Goal: Task Accomplishment & Management: Complete application form

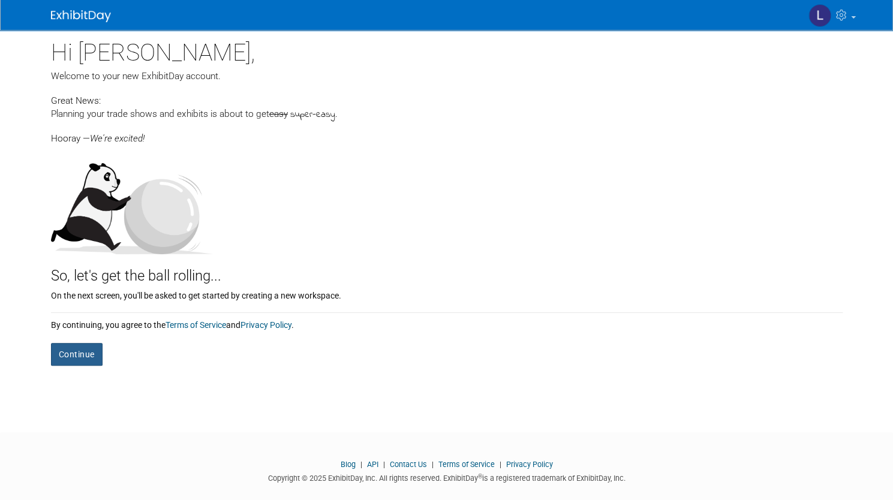
click at [82, 352] on button "Continue" at bounding box center [77, 354] width 52 height 23
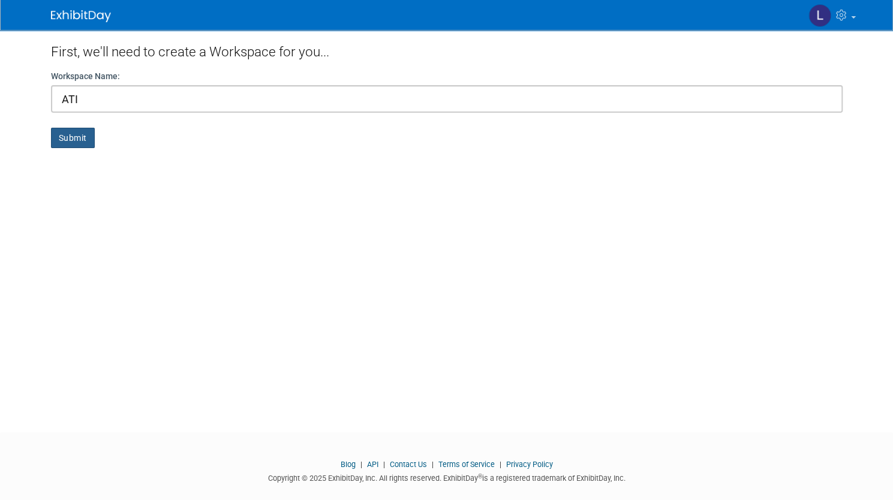
type input "ATI"
click at [65, 142] on button "Submit" at bounding box center [73, 138] width 44 height 20
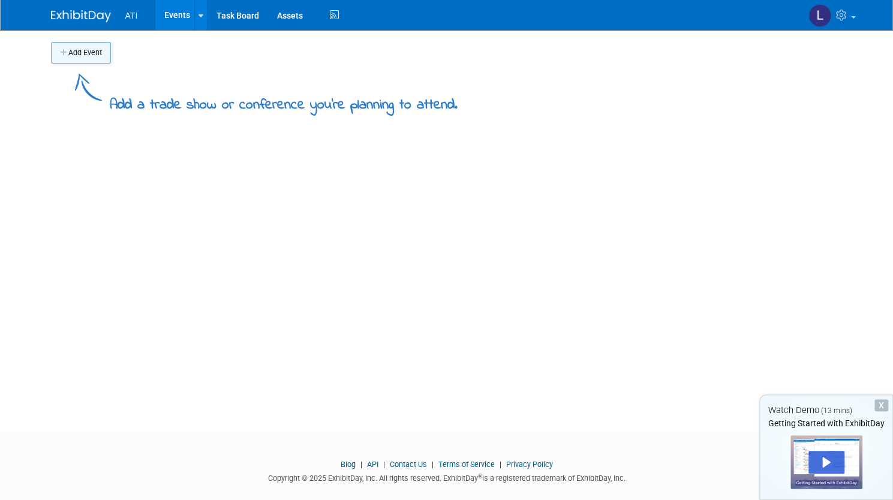
click at [62, 57] on button "Add Event" at bounding box center [81, 53] width 60 height 22
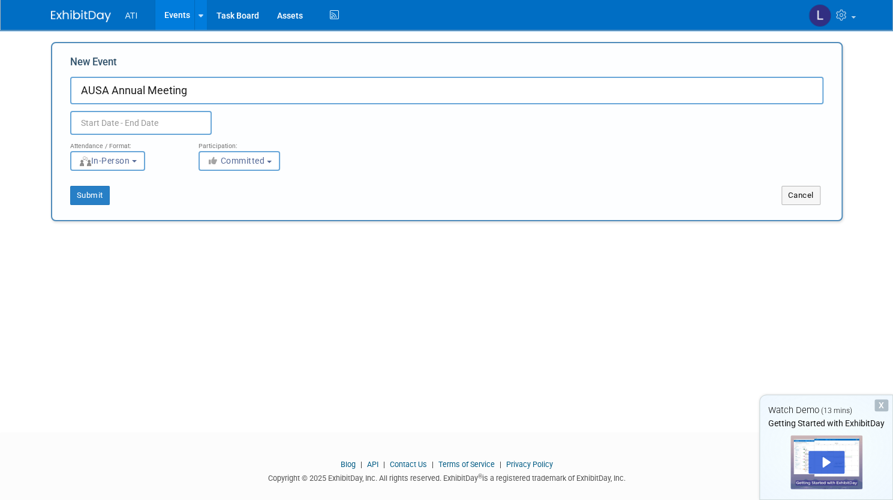
type input "AUSA Annual Meeting"
click at [94, 121] on input "text" at bounding box center [141, 123] width 142 height 24
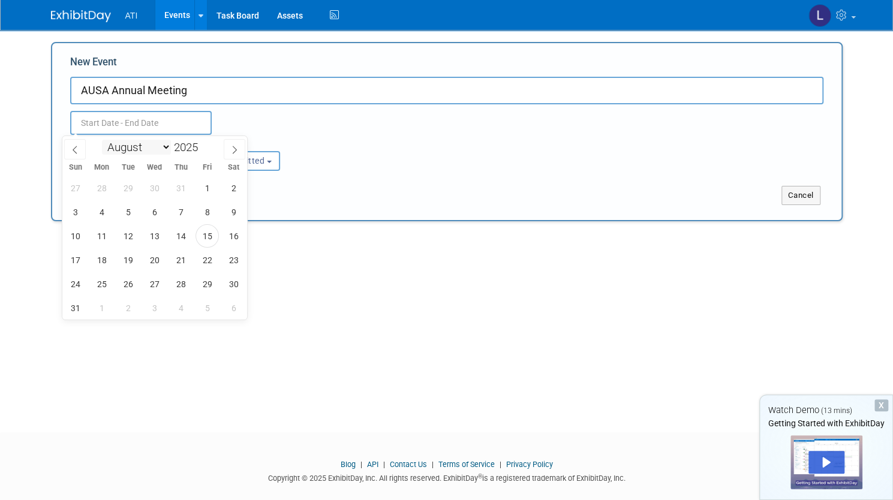
click at [131, 147] on select "January February March April May June July August September October November De…" at bounding box center [136, 147] width 69 height 15
select select "9"
click at [102, 140] on select "January February March April May June July August September October November De…" at bounding box center [136, 147] width 69 height 15
click at [82, 239] on span "12" at bounding box center [75, 235] width 23 height 23
click at [159, 246] on span "15" at bounding box center [154, 235] width 23 height 23
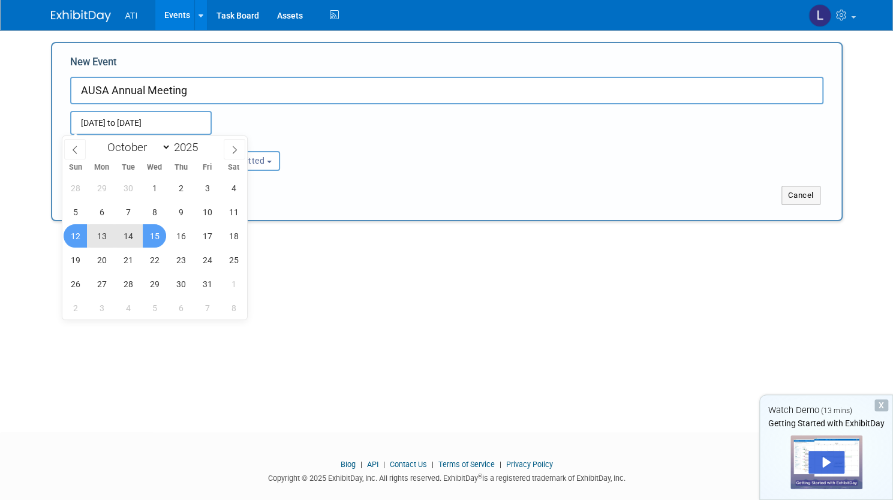
type input "[DATE] to [DATE]"
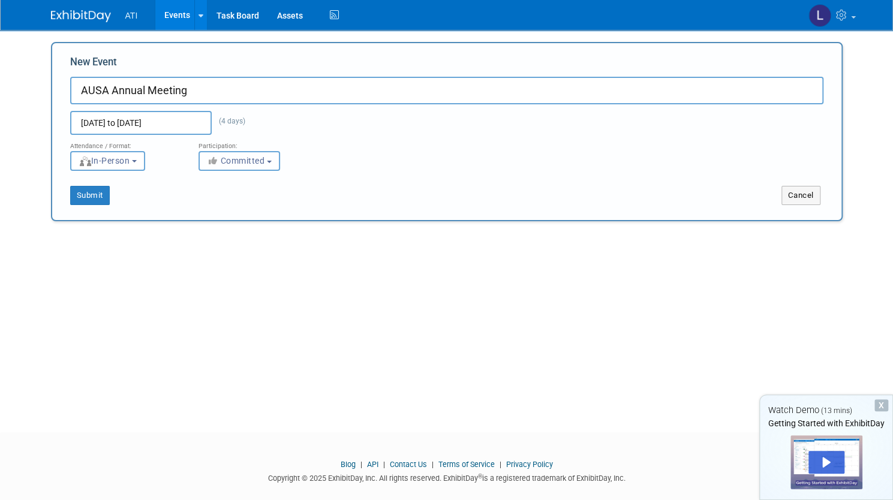
click at [236, 168] on button "Committed" at bounding box center [239, 161] width 82 height 20
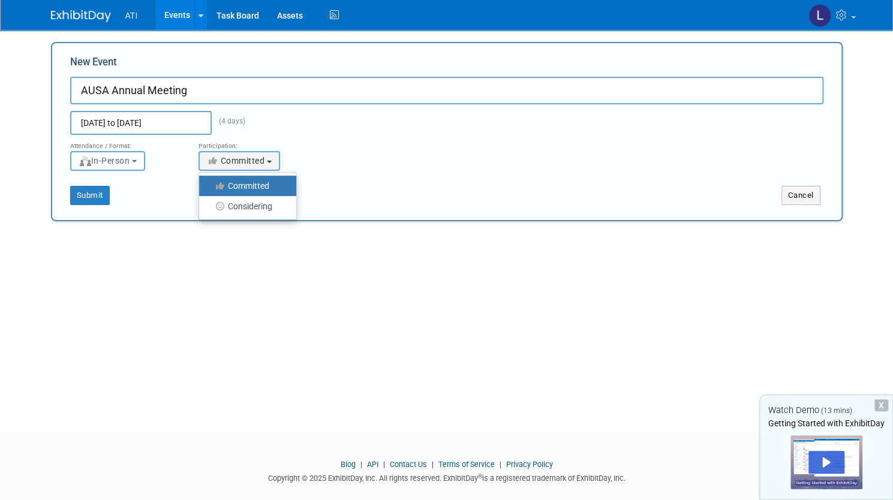
click at [239, 189] on label "Committed" at bounding box center [244, 186] width 79 height 16
click at [210, 189] on input "Committed" at bounding box center [206, 186] width 8 height 8
click at [81, 195] on button "Submit" at bounding box center [90, 195] width 40 height 19
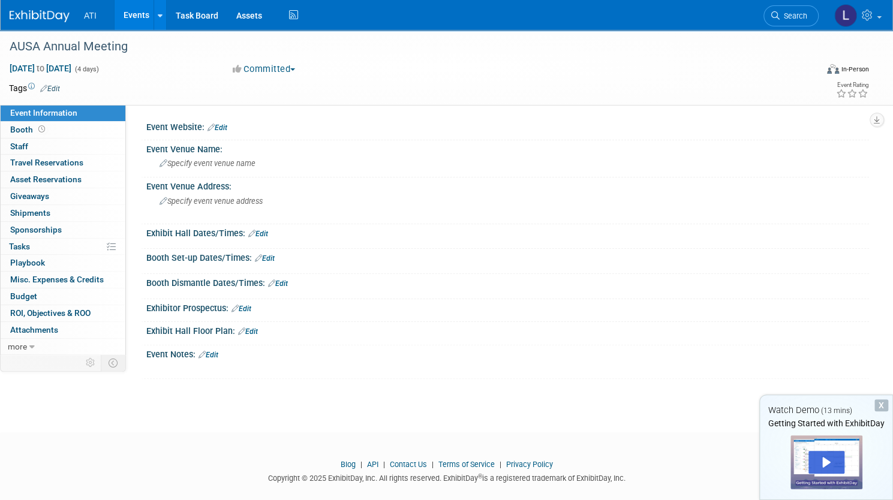
click at [227, 128] on link "Edit" at bounding box center [217, 128] width 20 height 8
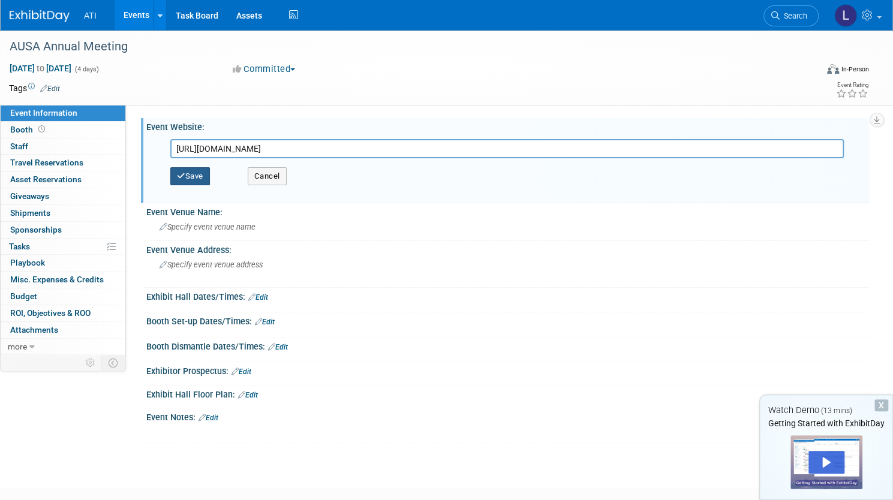
type input "[URL][DOMAIN_NAME]"
click at [210, 174] on button "Save" at bounding box center [190, 176] width 40 height 18
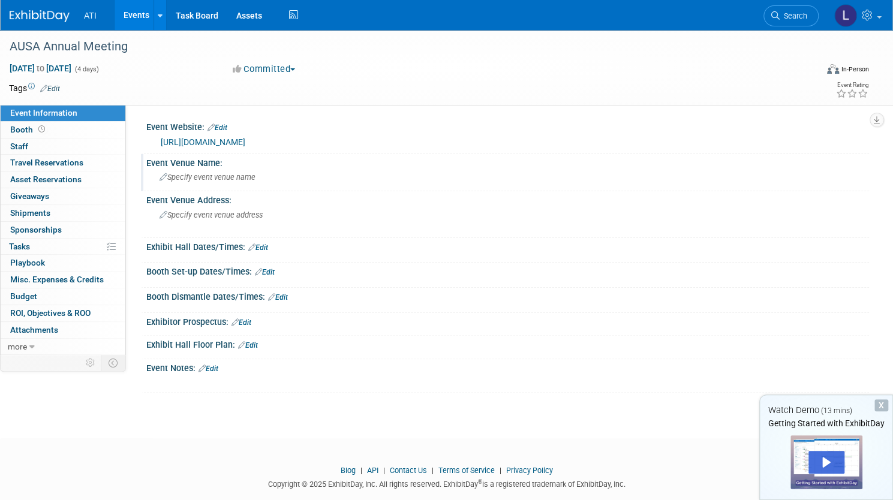
click at [205, 171] on div "Specify event venue name" at bounding box center [507, 177] width 705 height 19
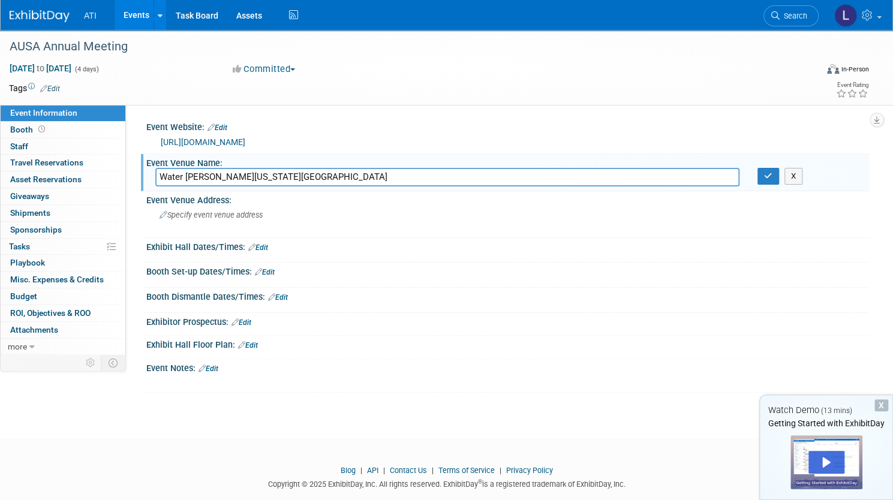
type input "Water [PERSON_NAME][US_STATE][GEOGRAPHIC_DATA]"
click at [167, 214] on icon at bounding box center [163, 216] width 8 height 8
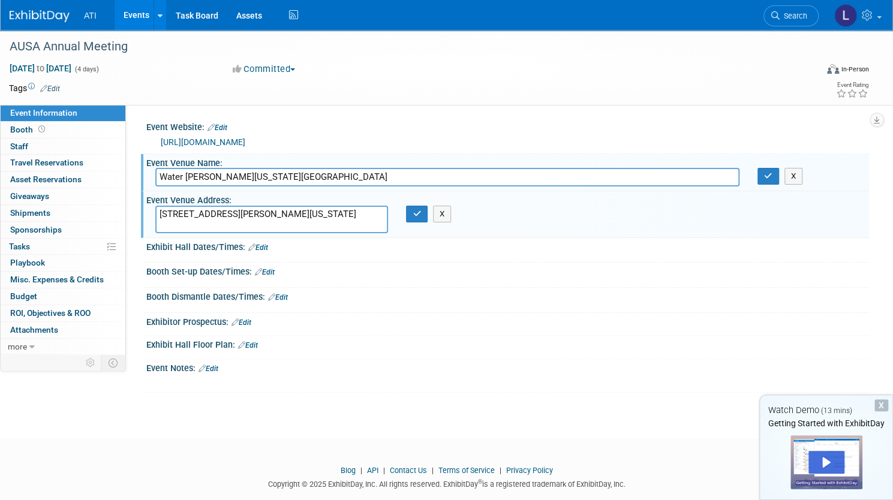
click at [235, 228] on textarea "[STREET_ADDRESS][PERSON_NAME][US_STATE]" at bounding box center [271, 220] width 233 height 28
type textarea "[STREET_ADDRESS][PERSON_NAME][US_STATE]"
click at [421, 213] on icon "button" at bounding box center [417, 214] width 8 height 8
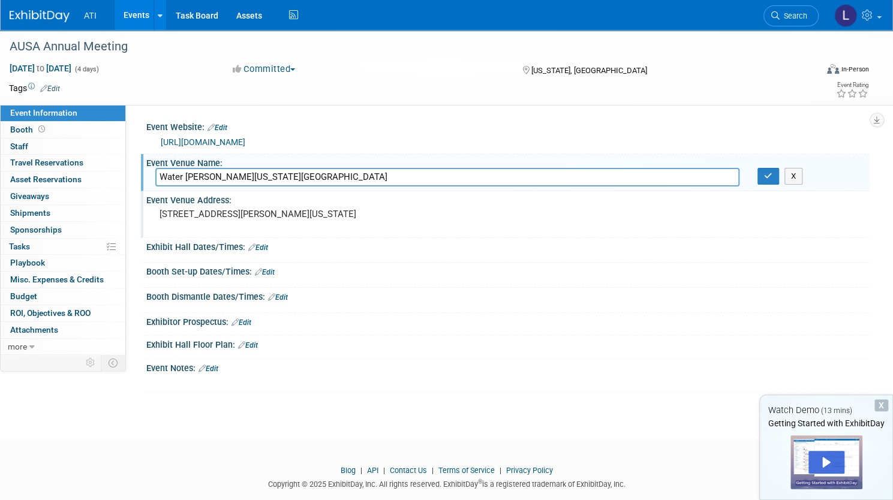
click at [268, 246] on link "Edit" at bounding box center [258, 247] width 20 height 8
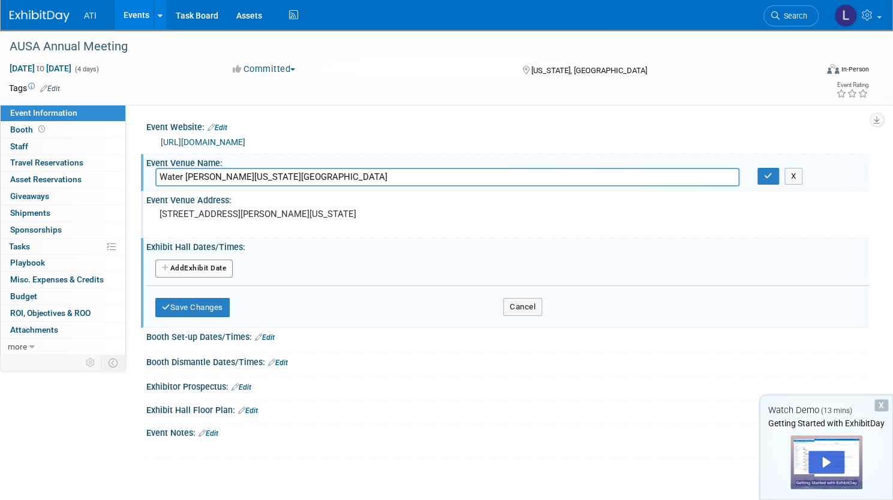
click at [216, 261] on button "Add Another Exhibit Date" at bounding box center [193, 269] width 77 height 18
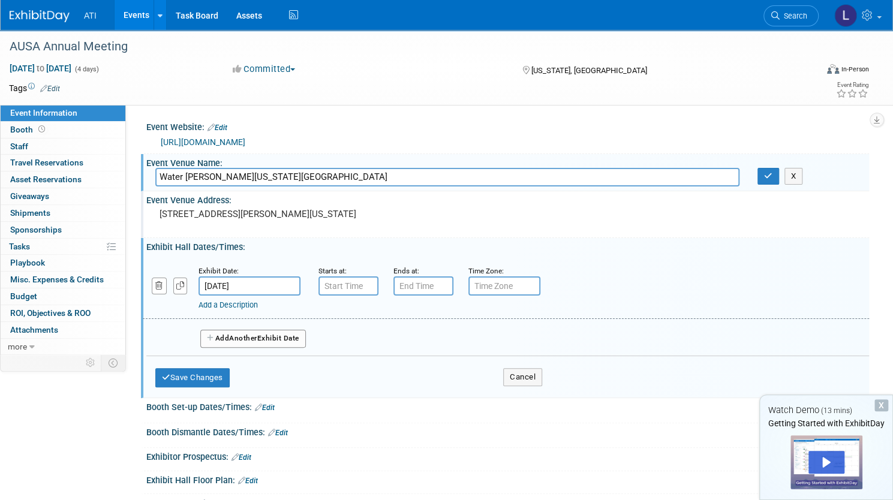
click at [293, 285] on input "[DATE]" at bounding box center [249, 285] width 102 height 19
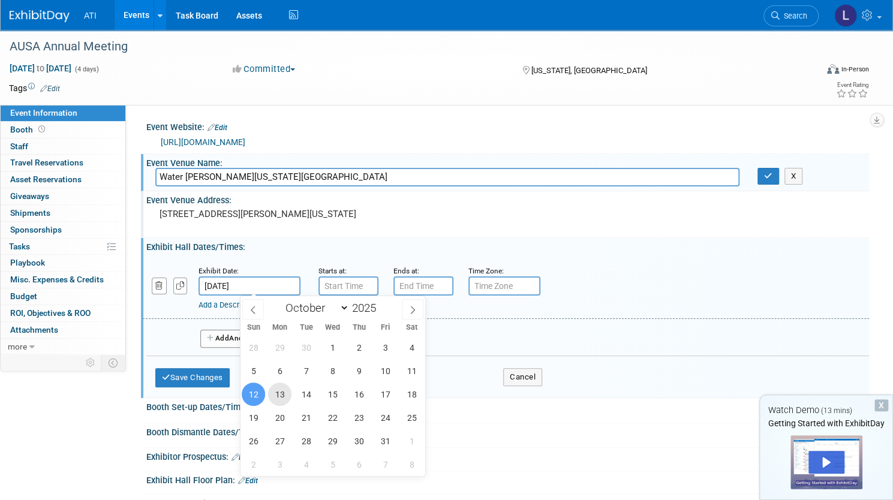
click at [276, 399] on span "13" at bounding box center [279, 394] width 23 height 23
type input "[DATE]"
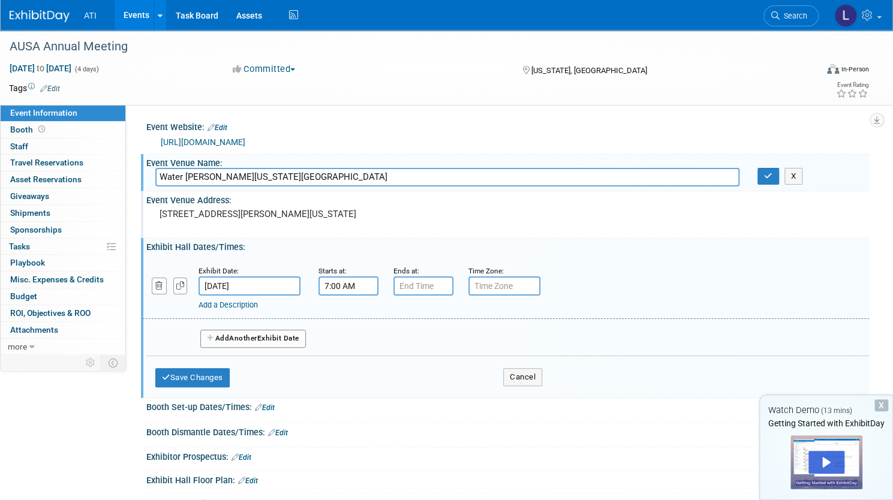
click at [378, 286] on input "7:00 AM" at bounding box center [348, 285] width 60 height 19
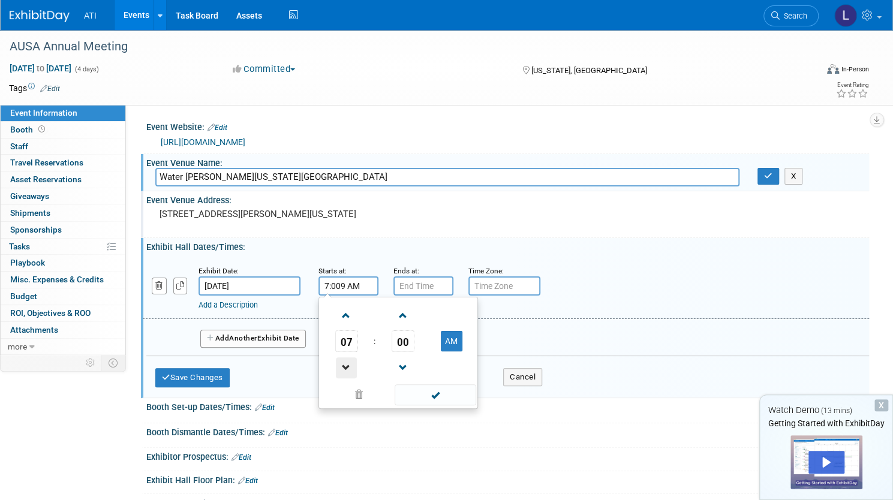
click at [357, 364] on span at bounding box center [346, 367] width 21 height 21
click at [357, 311] on span at bounding box center [346, 315] width 21 height 21
click at [357, 310] on span at bounding box center [346, 315] width 21 height 21
click at [357, 318] on span at bounding box center [346, 315] width 21 height 21
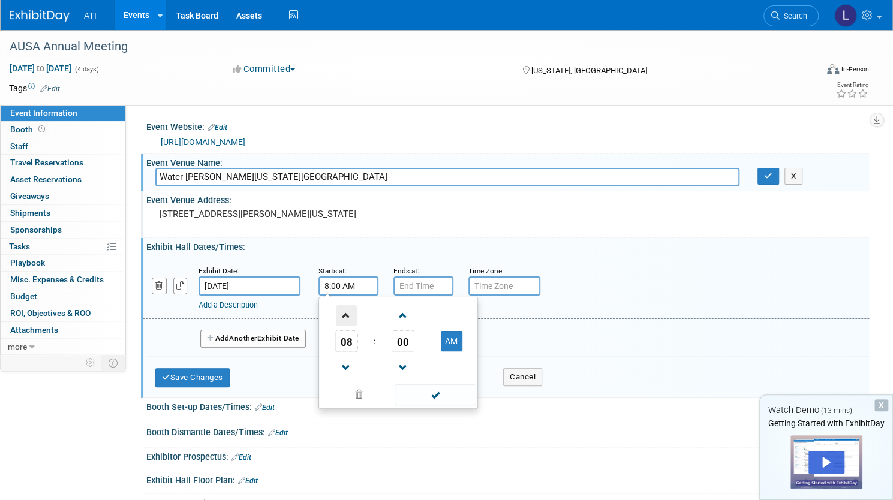
click at [357, 318] on span at bounding box center [346, 315] width 21 height 21
click at [475, 399] on span at bounding box center [435, 394] width 81 height 21
type input "9:00 AM"
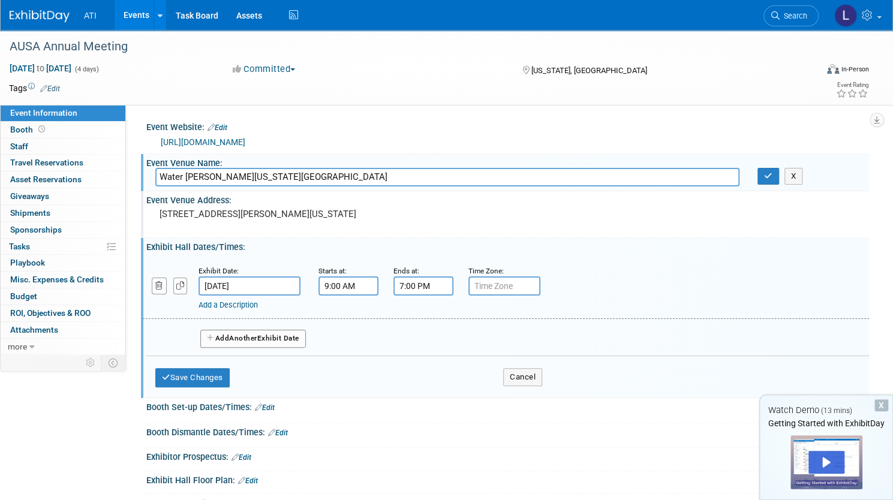
click at [453, 291] on input "7:00 PM" at bounding box center [423, 285] width 60 height 19
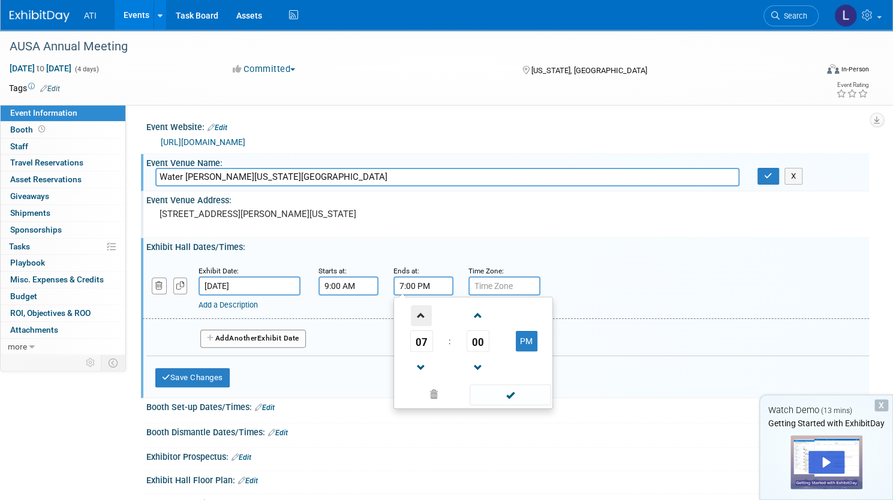
click at [432, 318] on span at bounding box center [421, 315] width 21 height 21
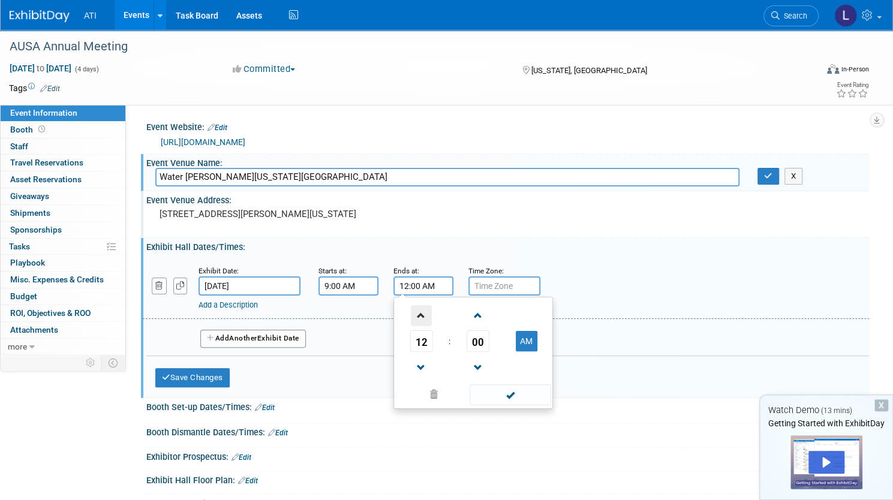
click at [432, 318] on span at bounding box center [421, 315] width 21 height 21
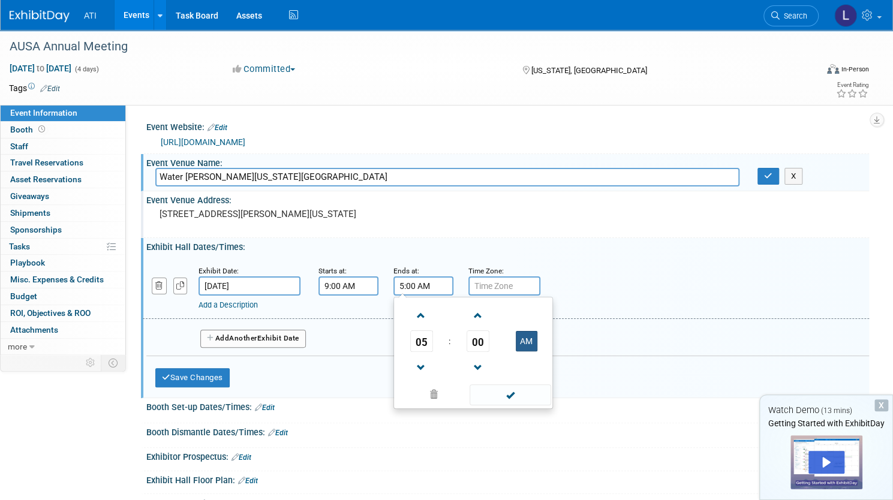
click at [537, 343] on button "AM" at bounding box center [527, 341] width 22 height 20
type input "5:00 PM"
click at [540, 282] on input "text" at bounding box center [504, 285] width 72 height 19
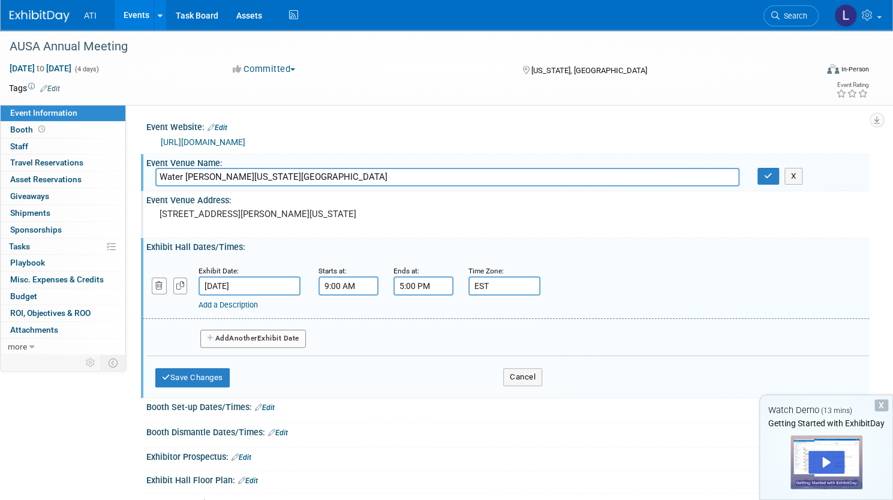
type input "EST"
click at [257, 338] on span "Another" at bounding box center [243, 338] width 28 height 8
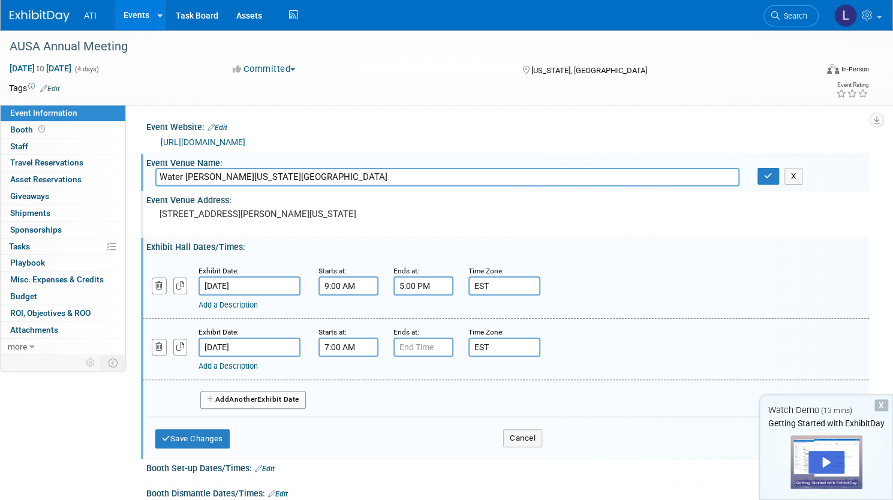
click at [378, 344] on input "7:00 AM" at bounding box center [348, 347] width 60 height 19
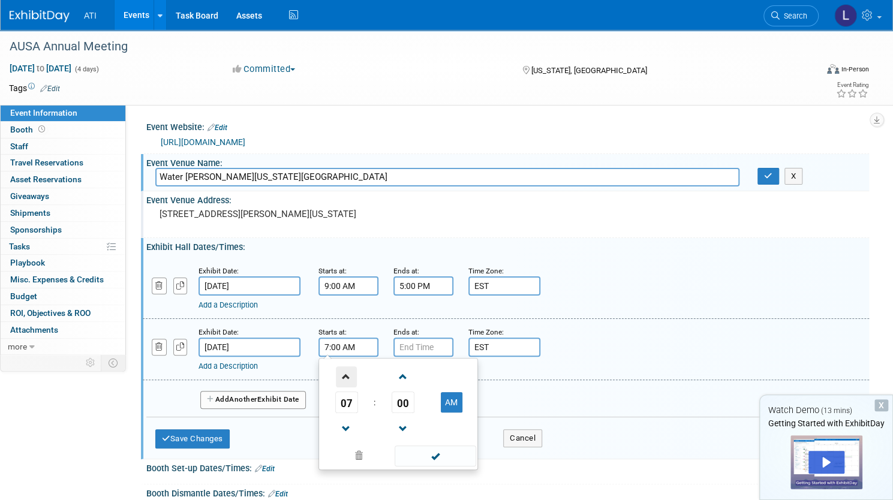
click at [357, 370] on span at bounding box center [346, 376] width 21 height 21
type input "9:00 AM"
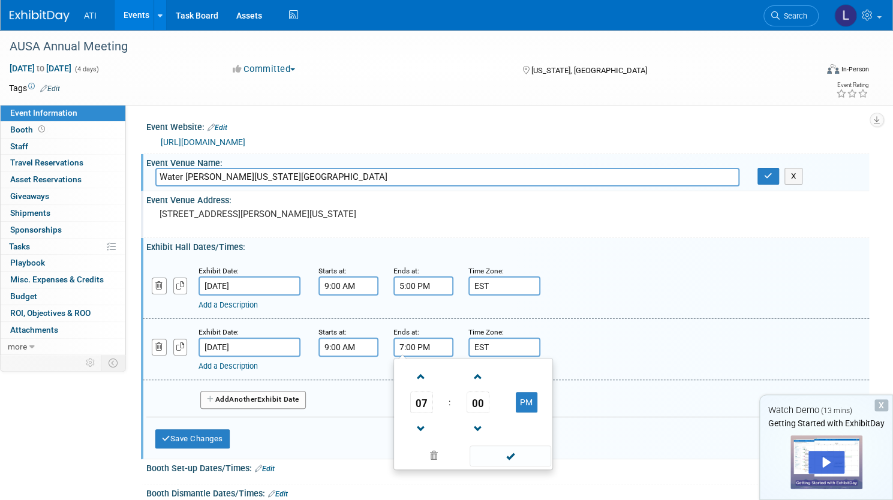
click at [451, 347] on input "7:00 PM" at bounding box center [423, 347] width 60 height 19
click at [432, 436] on span at bounding box center [421, 429] width 21 height 21
type input "5:00 PM"
click at [544, 451] on span at bounding box center [509, 455] width 81 height 21
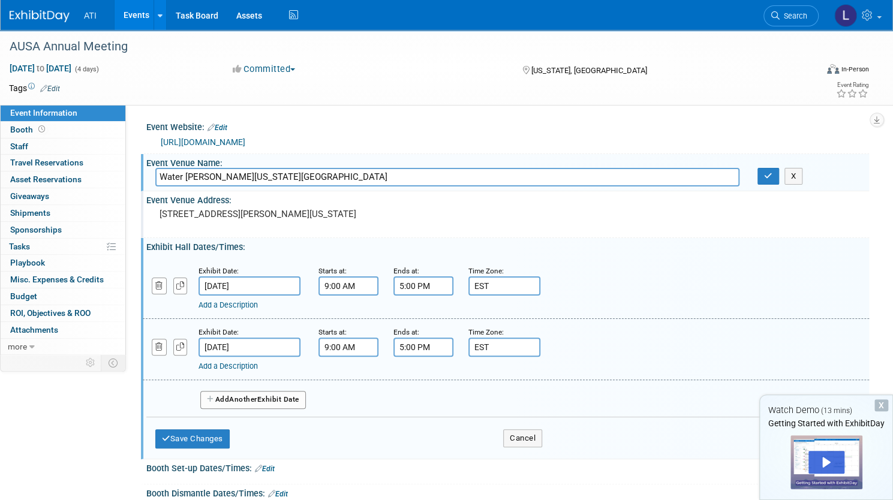
click at [257, 399] on span "Another" at bounding box center [243, 399] width 28 height 8
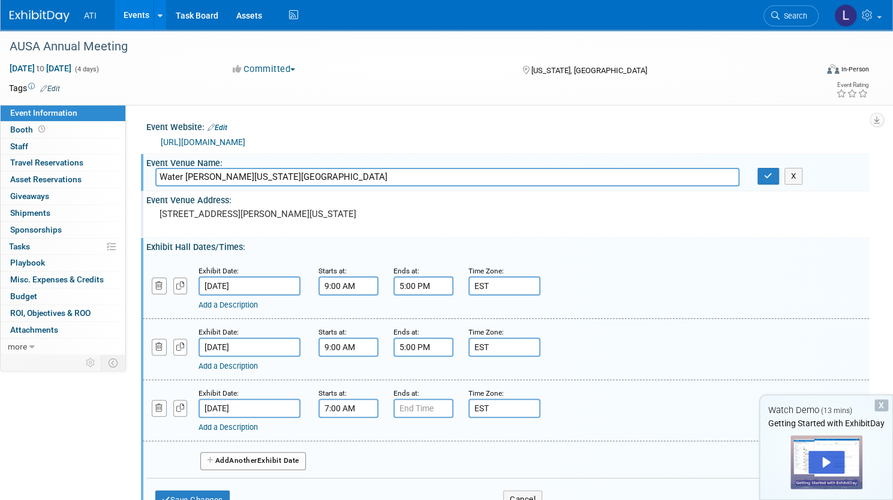
click at [378, 408] on input "7:00 AM" at bounding box center [348, 408] width 60 height 19
click at [357, 438] on span at bounding box center [346, 438] width 21 height 21
type input "9:00 AM"
click at [453, 412] on input "7:00 PM" at bounding box center [423, 408] width 60 height 19
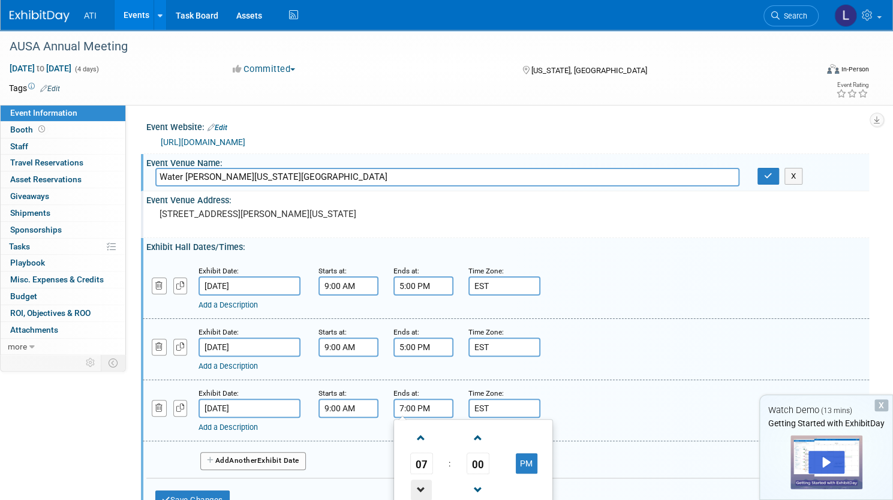
click at [432, 490] on span at bounding box center [421, 490] width 21 height 21
type input "5:00 PM"
click at [622, 396] on div "Add a Description Description:" at bounding box center [506, 410] width 744 height 46
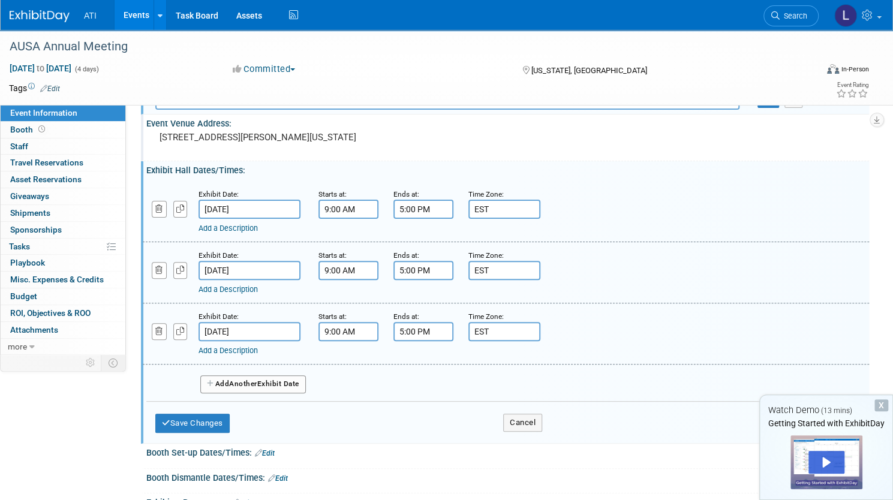
scroll to position [120, 0]
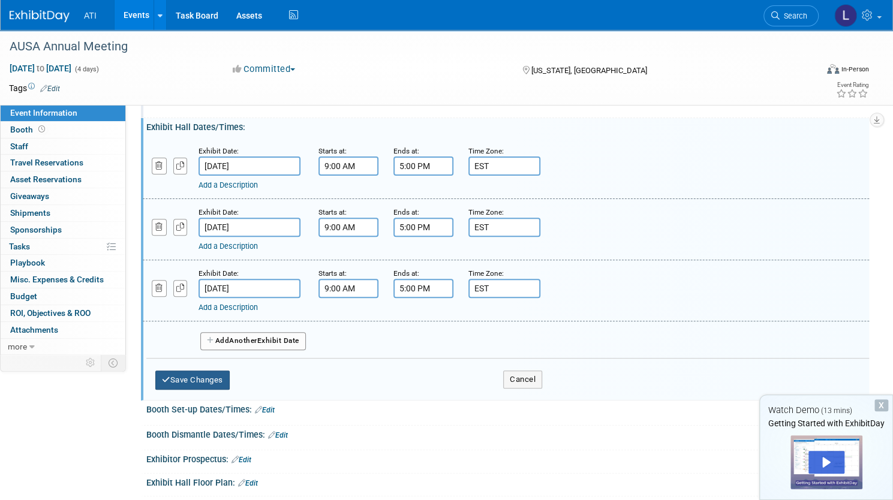
click at [230, 375] on button "Save Changes" at bounding box center [192, 380] width 74 height 19
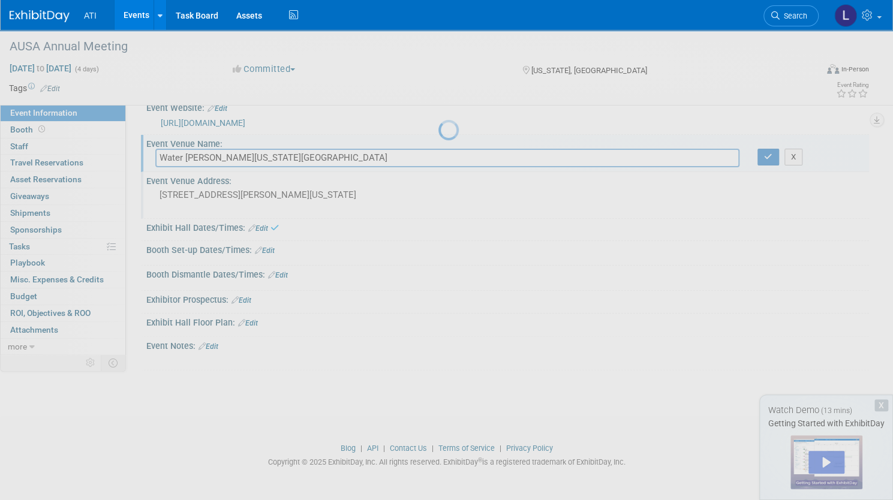
scroll to position [18, 0]
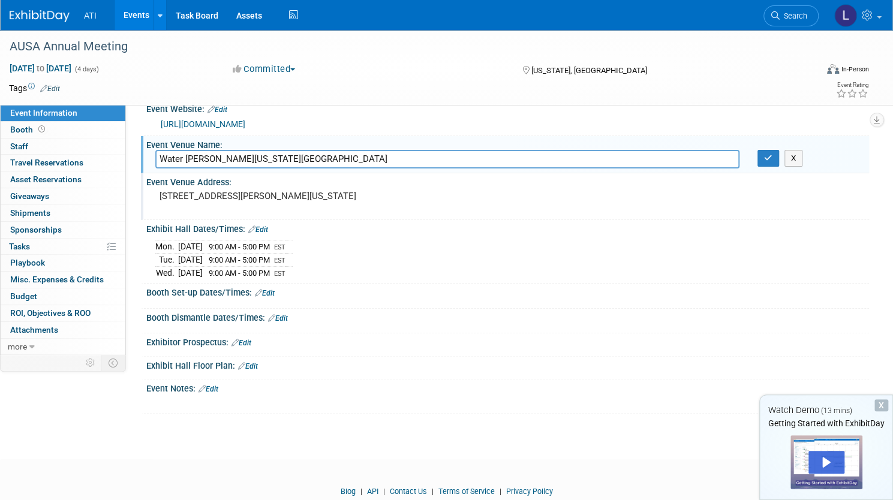
click at [251, 339] on link "Edit" at bounding box center [241, 343] width 20 height 8
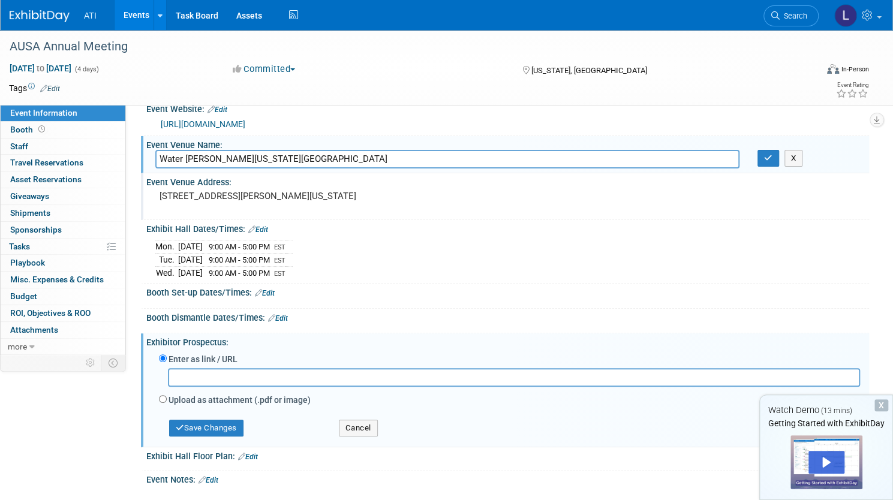
click at [252, 371] on input "text" at bounding box center [514, 377] width 692 height 19
paste input "[URL][DOMAIN_NAME]"
type input "[URL][DOMAIN_NAME]"
click at [243, 423] on button "Save Changes" at bounding box center [206, 428] width 74 height 17
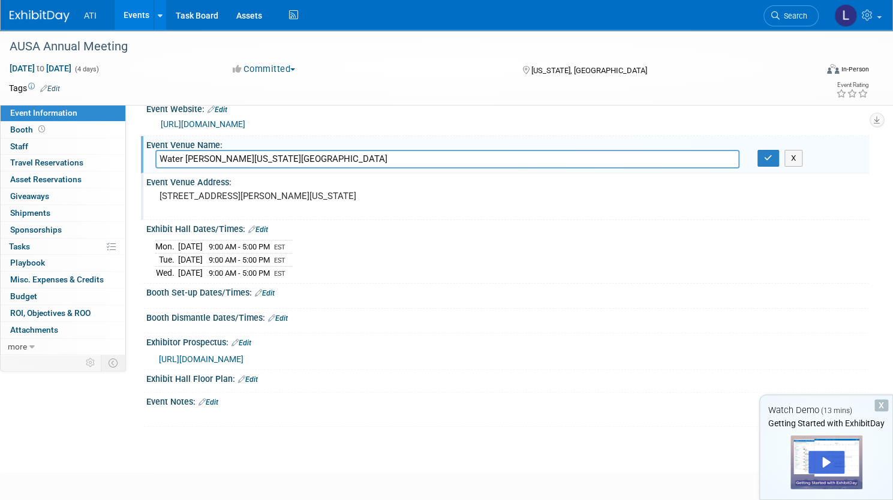
click at [258, 378] on link "Edit" at bounding box center [248, 379] width 20 height 8
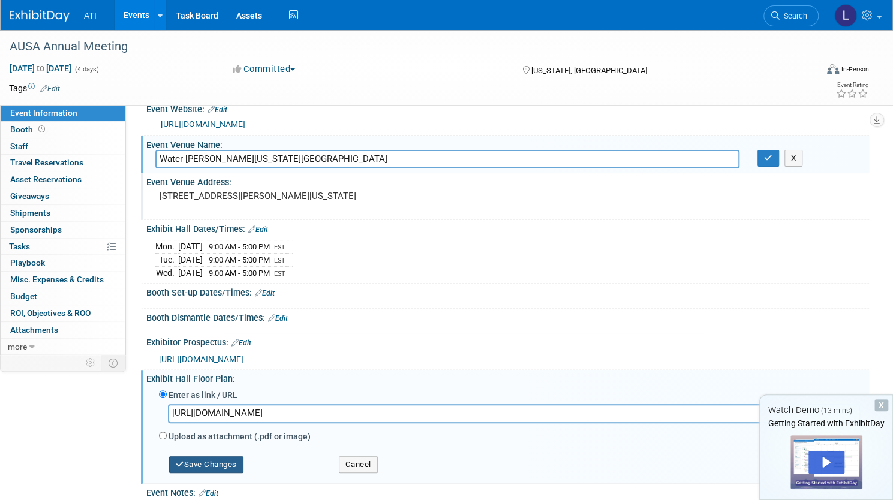
type input "[URL][DOMAIN_NAME]"
click at [243, 460] on button "Save Changes" at bounding box center [206, 464] width 74 height 17
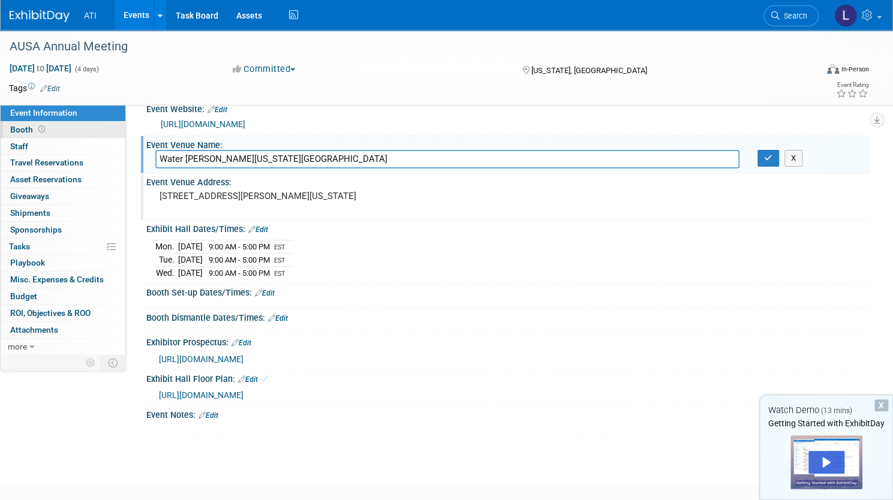
click at [119, 136] on link "Booth" at bounding box center [63, 130] width 125 height 16
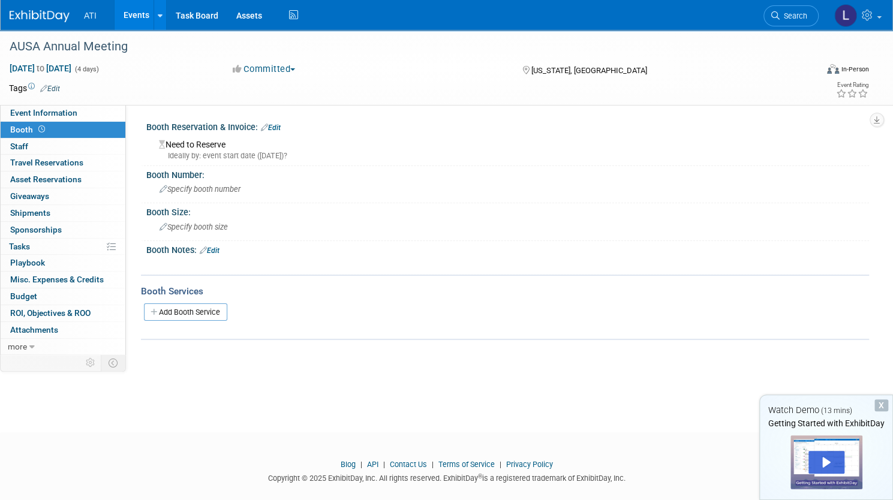
click at [281, 126] on link "Edit" at bounding box center [271, 128] width 20 height 8
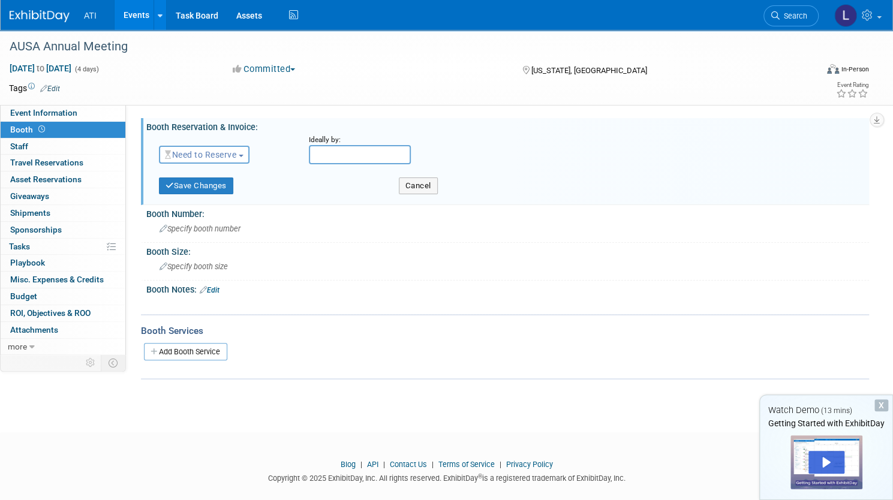
click at [249, 147] on button "Need to Reserve" at bounding box center [204, 155] width 91 height 18
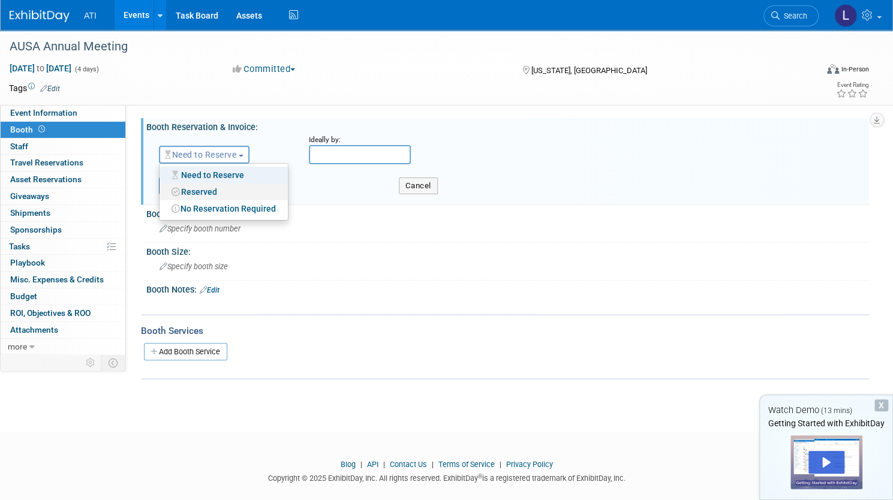
click at [245, 193] on link "Reserved" at bounding box center [223, 191] width 128 height 17
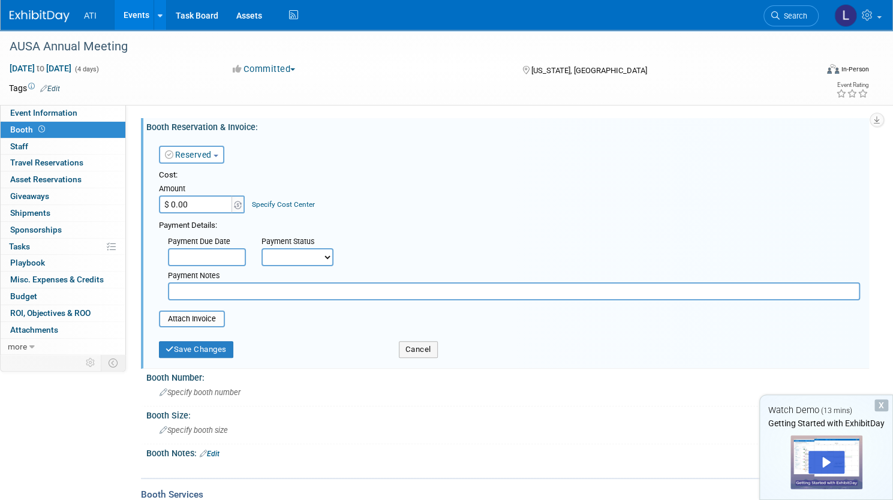
click at [333, 257] on select "Not Paid Yet Partially Paid Paid in Full" at bounding box center [297, 257] width 72 height 18
select select "1"
click at [303, 248] on select "Not Paid Yet Partially Paid Paid in Full" at bounding box center [297, 257] width 72 height 18
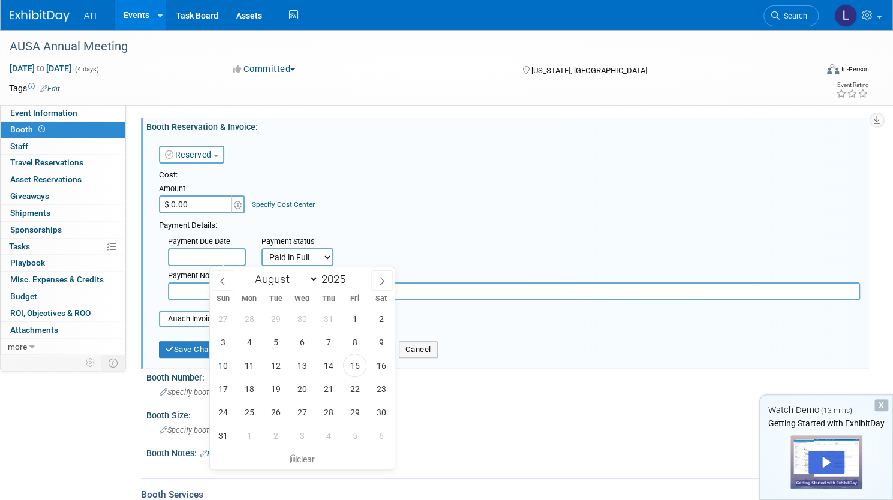
click at [228, 252] on input "text" at bounding box center [207, 257] width 78 height 18
click at [200, 254] on div "Payment Due Date" at bounding box center [206, 249] width 94 height 34
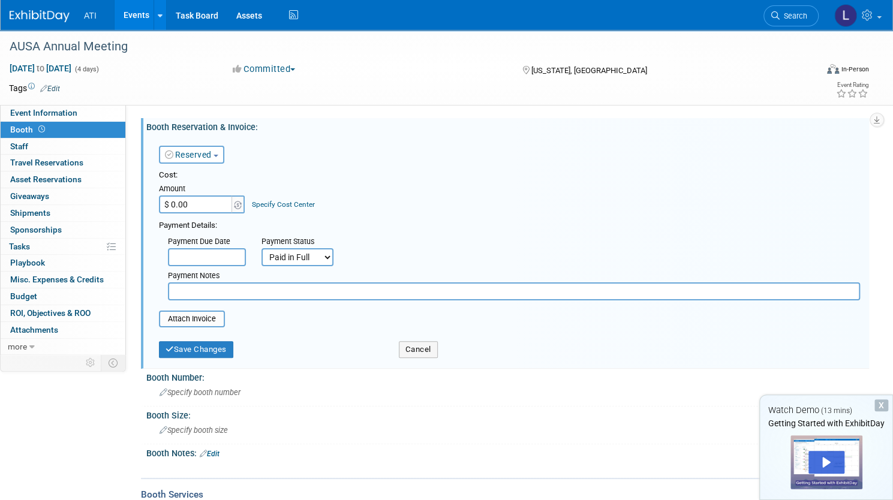
click at [263, 291] on input "text" at bounding box center [514, 291] width 692 height 18
click at [234, 207] on input "$ 0.00" at bounding box center [196, 204] width 75 height 18
type input "$ 52,200.00"
click at [315, 205] on link "Specify Cost Center" at bounding box center [283, 204] width 63 height 8
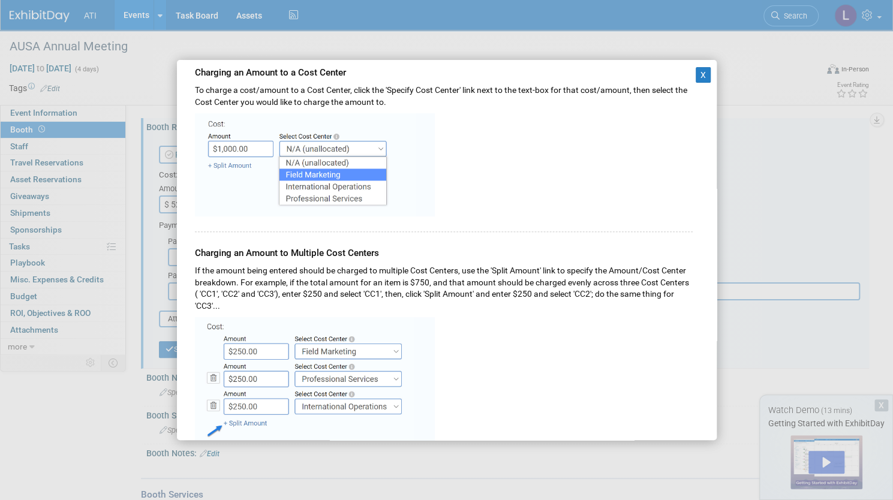
scroll to position [180, 0]
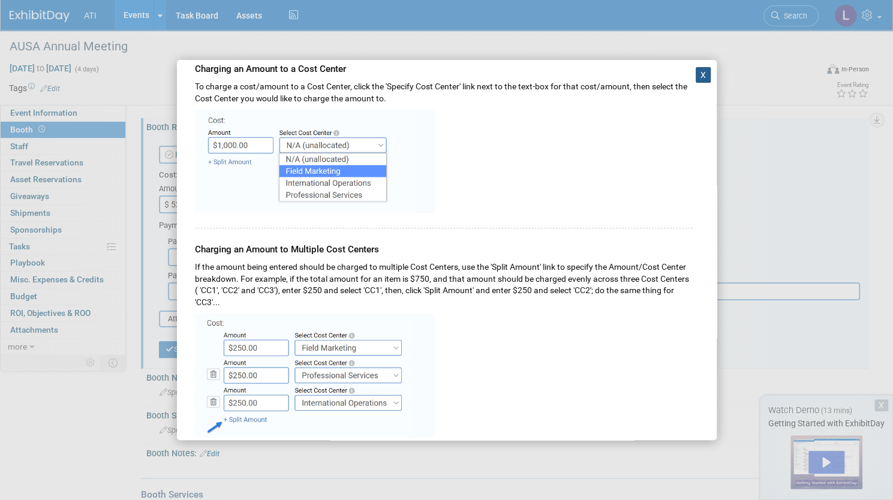
click at [696, 77] on button "X" at bounding box center [704, 75] width 16 height 16
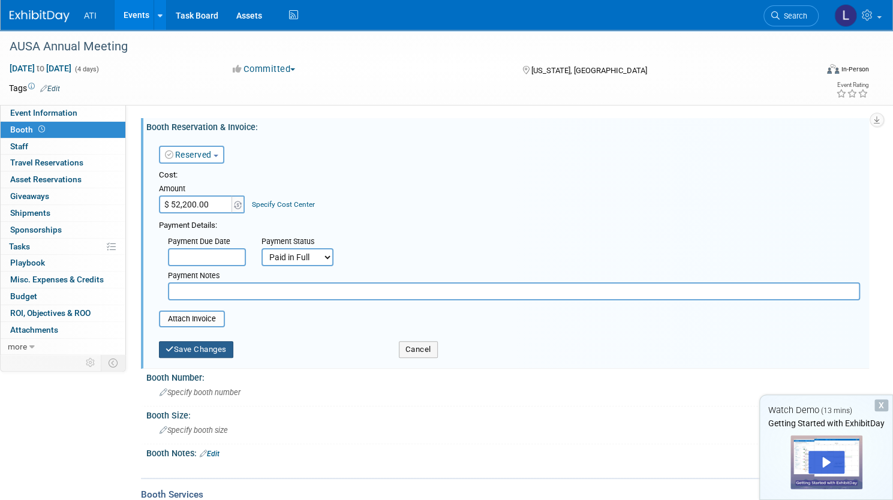
click at [233, 355] on button "Save Changes" at bounding box center [196, 349] width 74 height 17
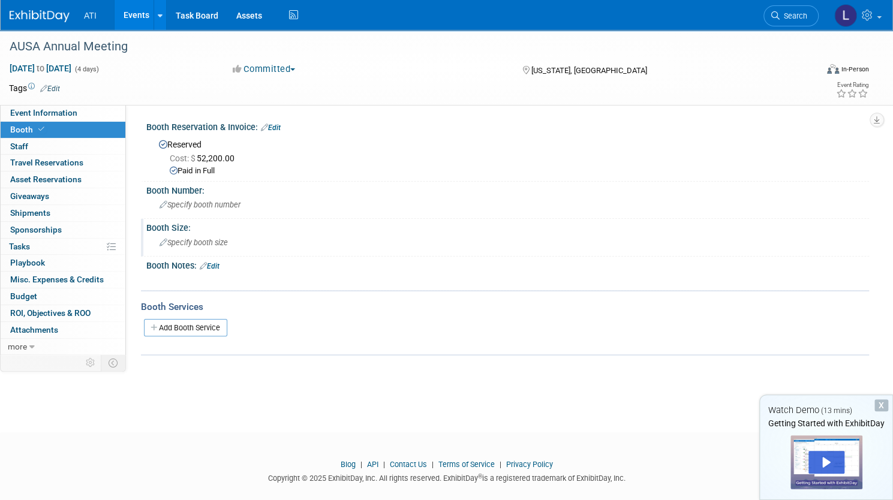
click at [167, 244] on icon at bounding box center [163, 243] width 8 height 8
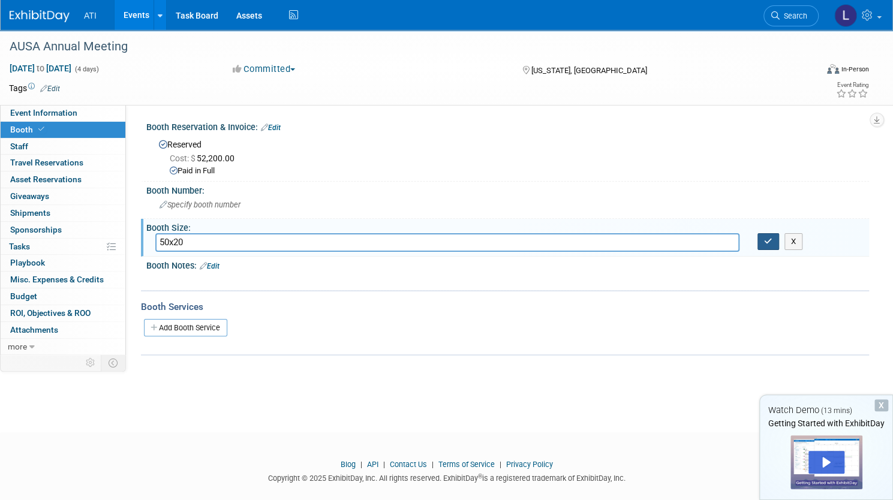
type input "50x20"
click at [764, 237] on icon "button" at bounding box center [768, 241] width 8 height 8
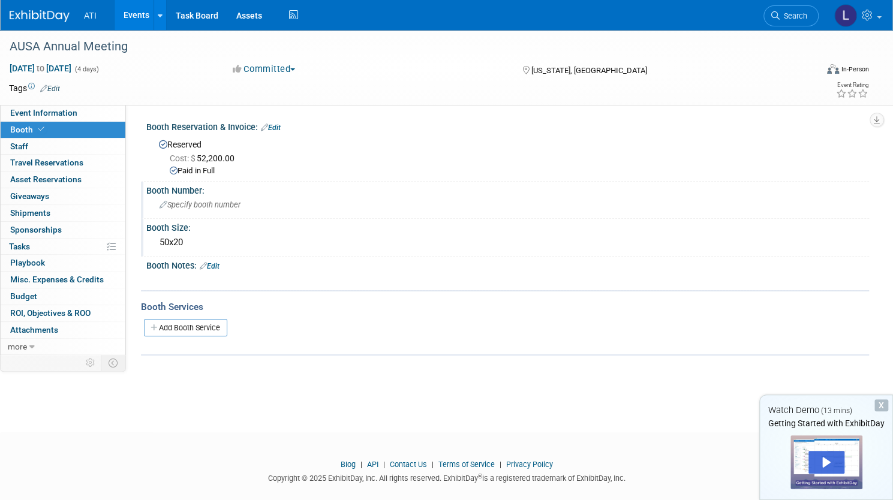
click at [167, 202] on icon at bounding box center [163, 205] width 8 height 8
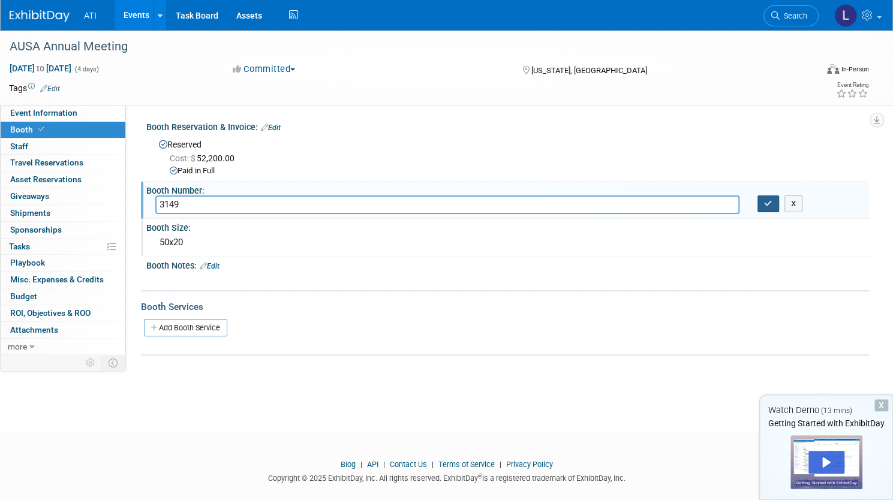
type input "3149"
click at [757, 203] on button "button" at bounding box center [768, 203] width 22 height 17
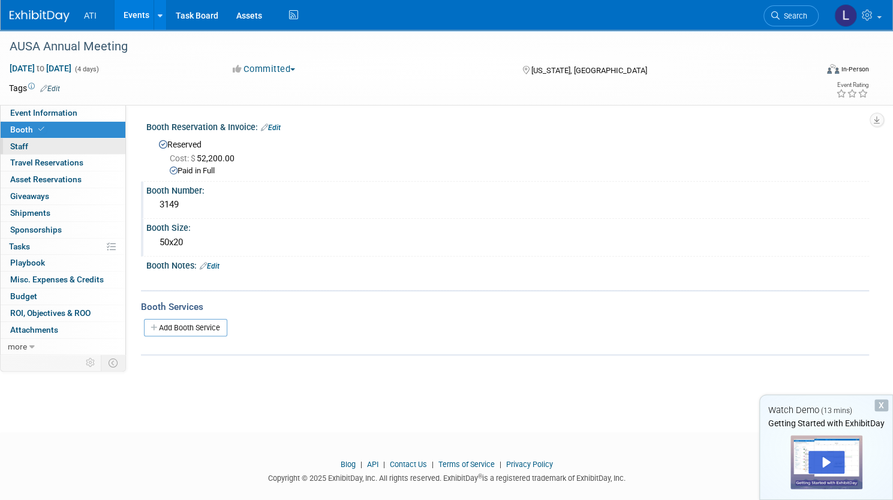
click at [83, 150] on link "0 Staff 0" at bounding box center [63, 147] width 125 height 16
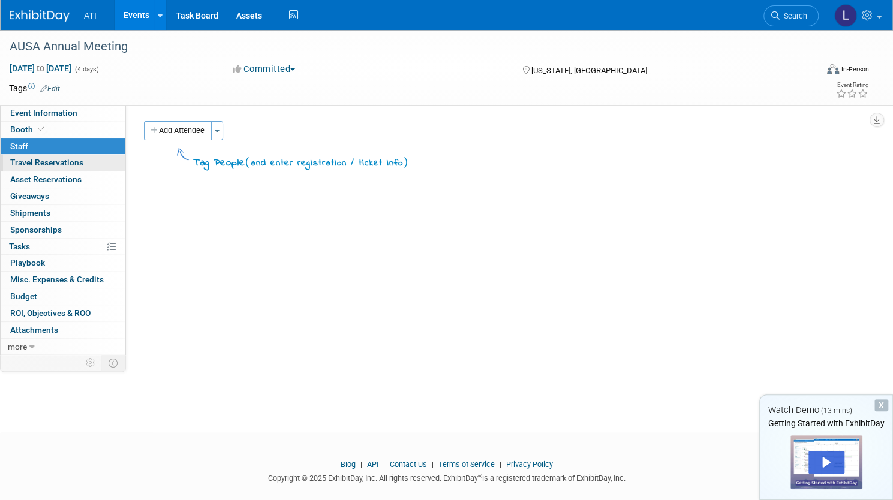
click at [83, 164] on span "Travel Reservations 0" at bounding box center [46, 163] width 73 height 10
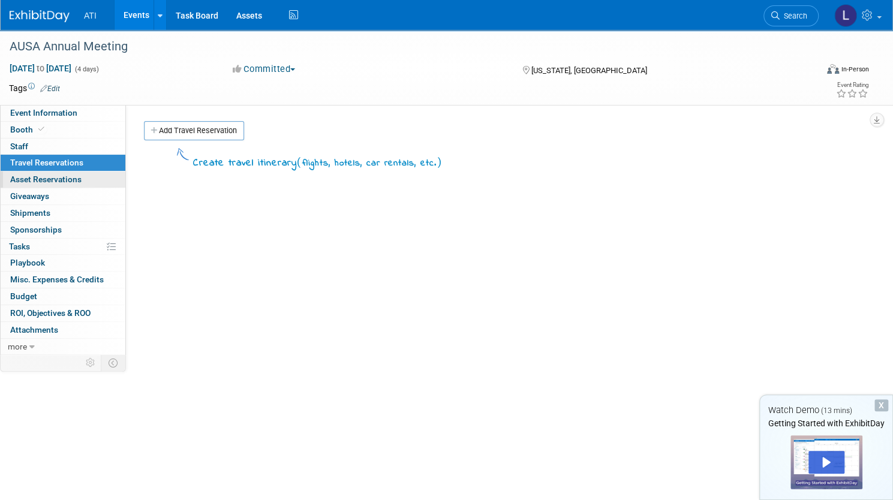
click at [82, 177] on span "Asset Reservations 0" at bounding box center [45, 179] width 71 height 10
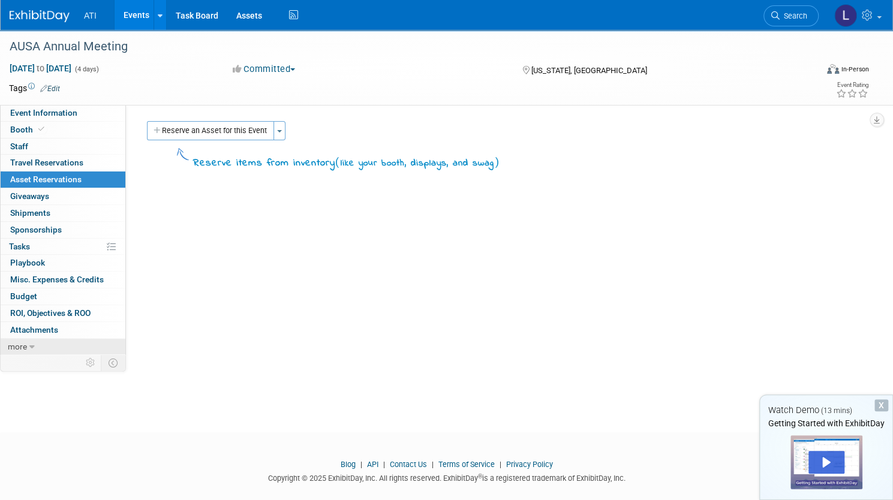
click at [27, 346] on span "more" at bounding box center [17, 347] width 19 height 10
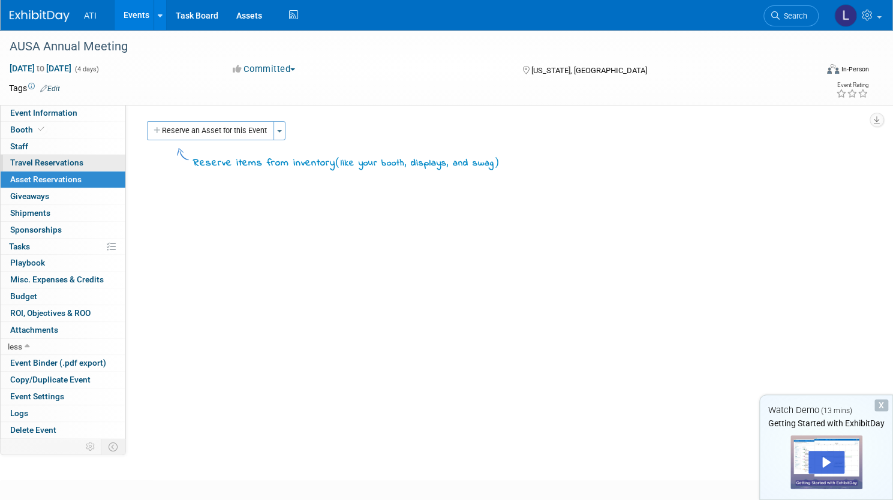
click at [83, 165] on span "Travel Reservations 0" at bounding box center [46, 163] width 73 height 10
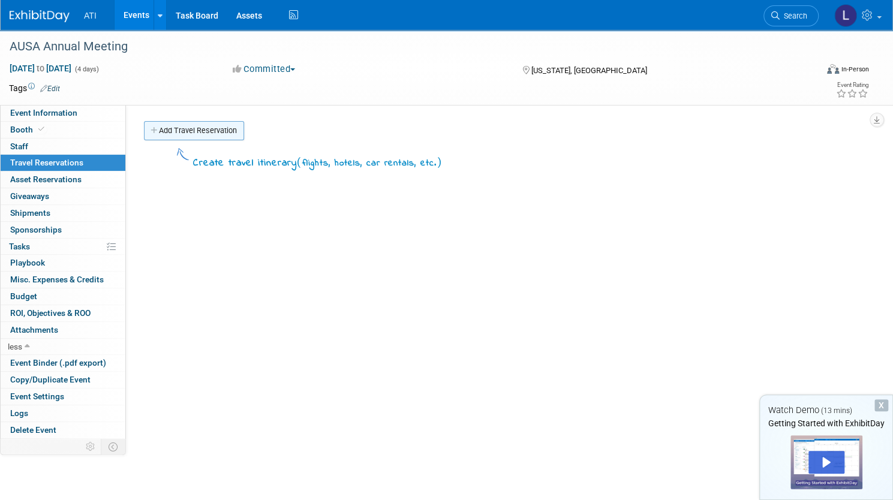
click at [201, 130] on link "Add Travel Reservation" at bounding box center [194, 130] width 100 height 19
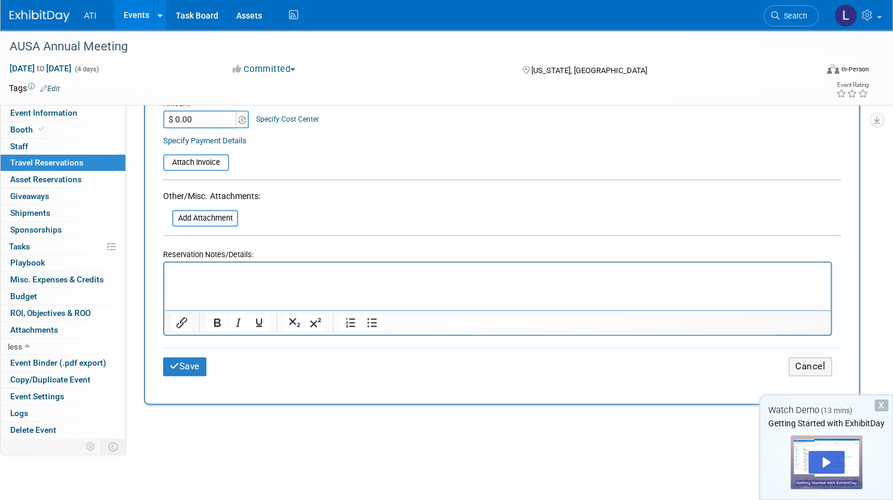
scroll to position [300, 0]
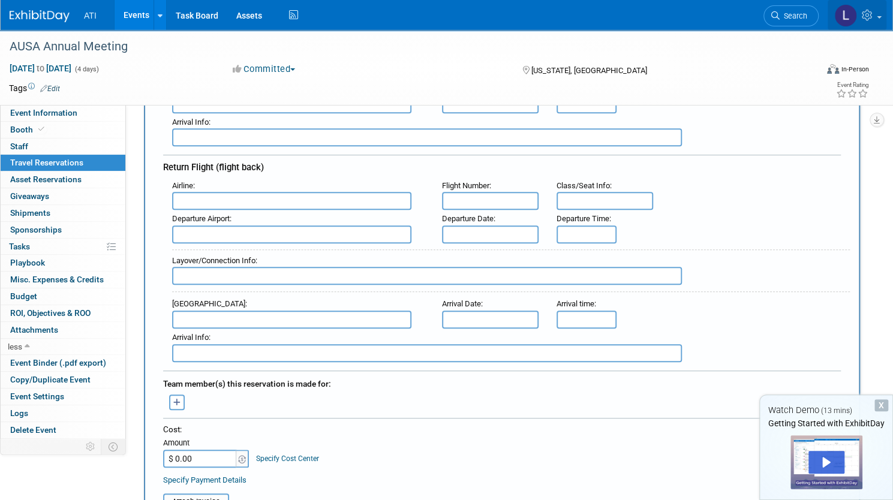
click at [834, 17] on img at bounding box center [845, 15] width 23 height 23
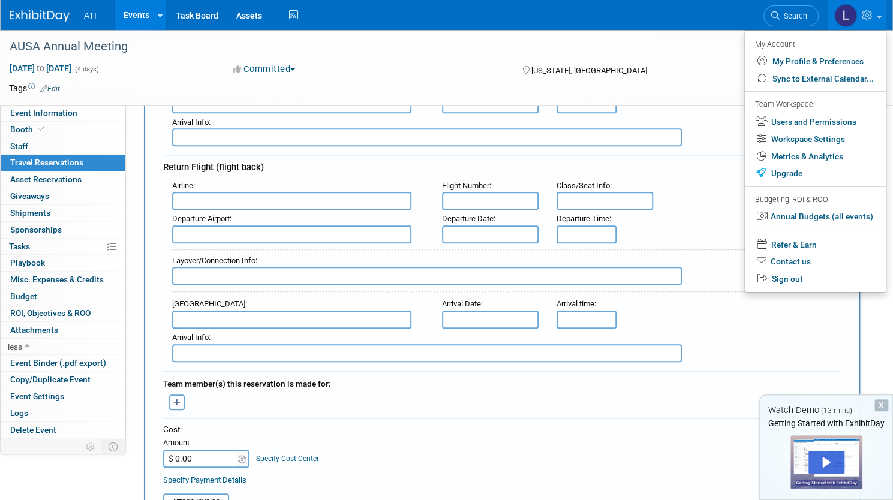
click at [10, 366] on div "AUSA Annual Meeting [DATE] to [DATE] (4 days) [DATE] to [DATE] Committed Commit…" at bounding box center [446, 429] width 893 height 1399
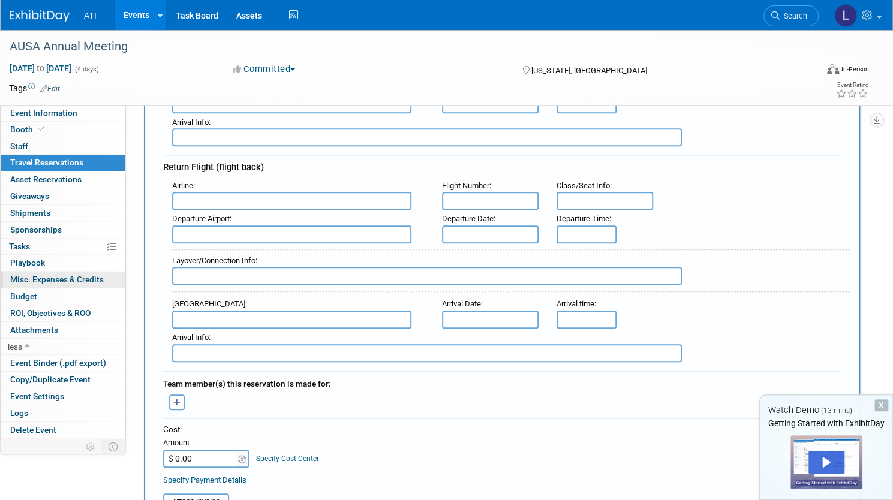
scroll to position [0, 0]
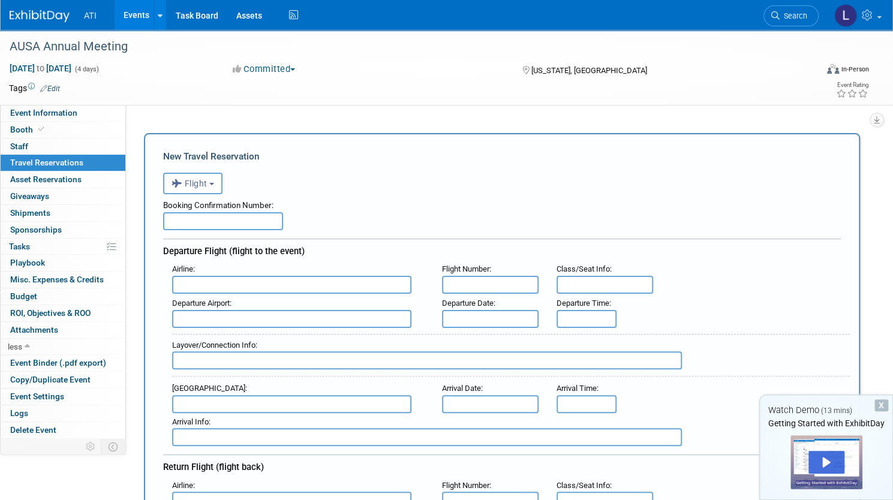
click at [114, 19] on li "ATI" at bounding box center [99, 10] width 30 height 17
click at [97, 19] on span "ATI" at bounding box center [90, 16] width 13 height 10
click at [70, 19] on img at bounding box center [40, 16] width 60 height 12
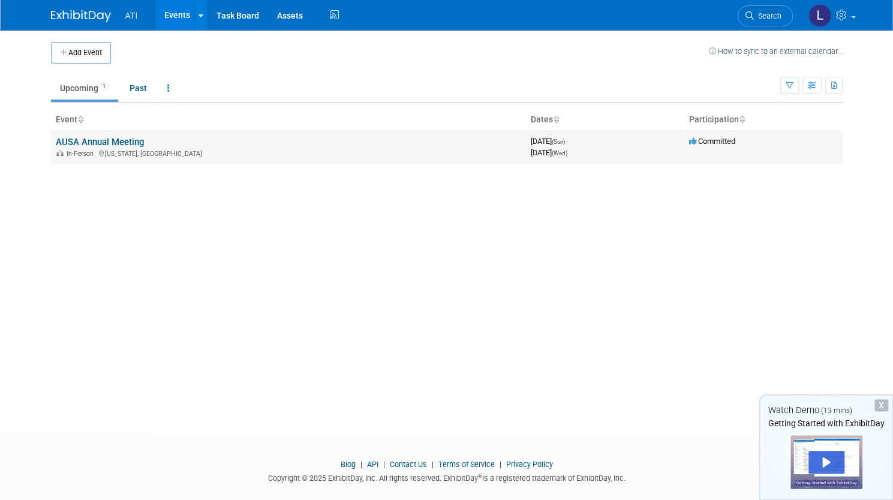
click at [91, 145] on link "AUSA Annual Meeting" at bounding box center [100, 142] width 88 height 11
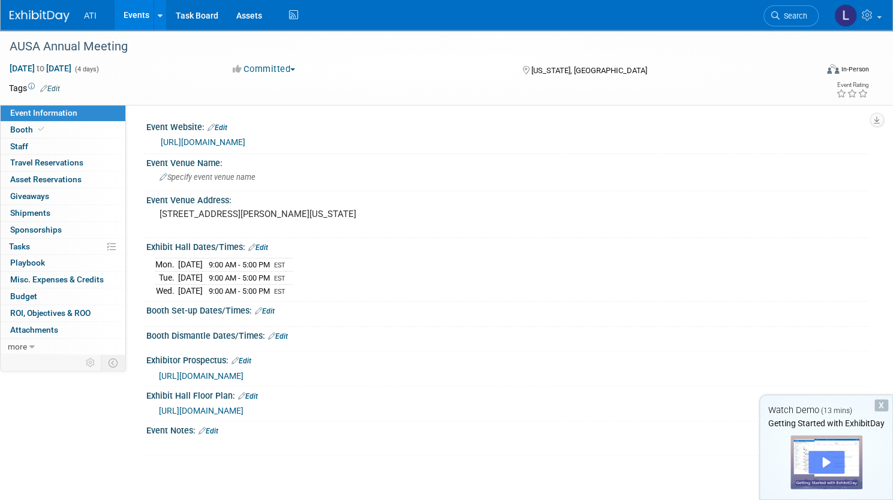
click at [815, 455] on div "Play" at bounding box center [826, 462] width 36 height 23
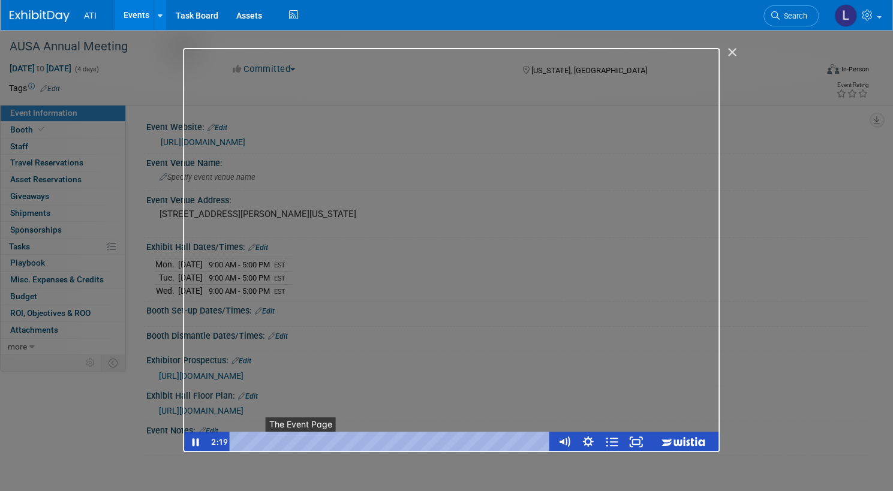
click at [309, 441] on span "●" at bounding box center [309, 442] width 3 height 3
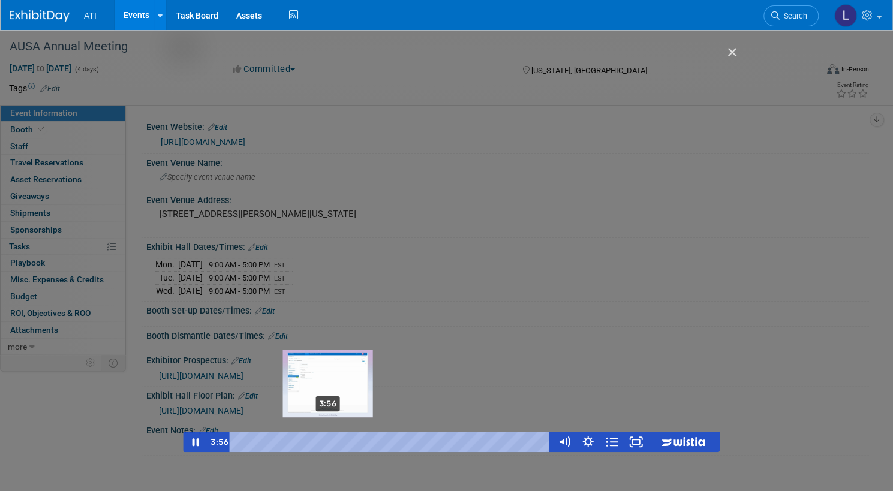
click at [329, 440] on div "3:56" at bounding box center [392, 442] width 307 height 20
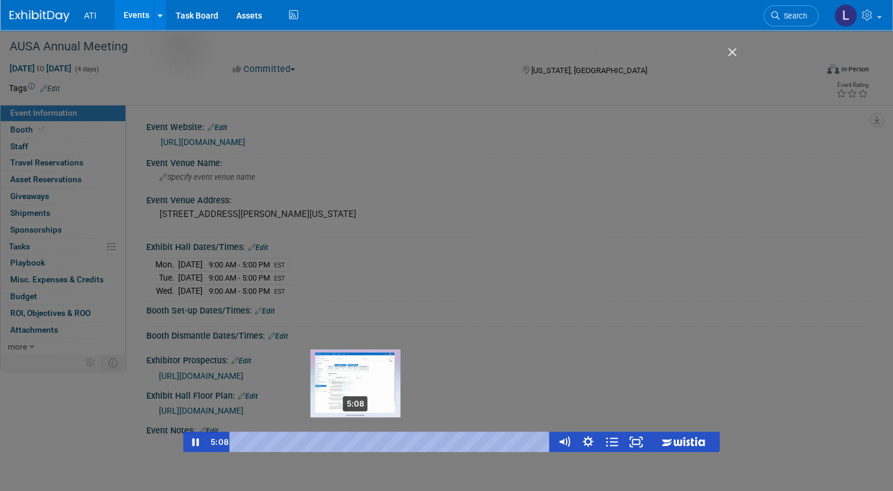
click at [356, 441] on div "5:08" at bounding box center [392, 442] width 307 height 20
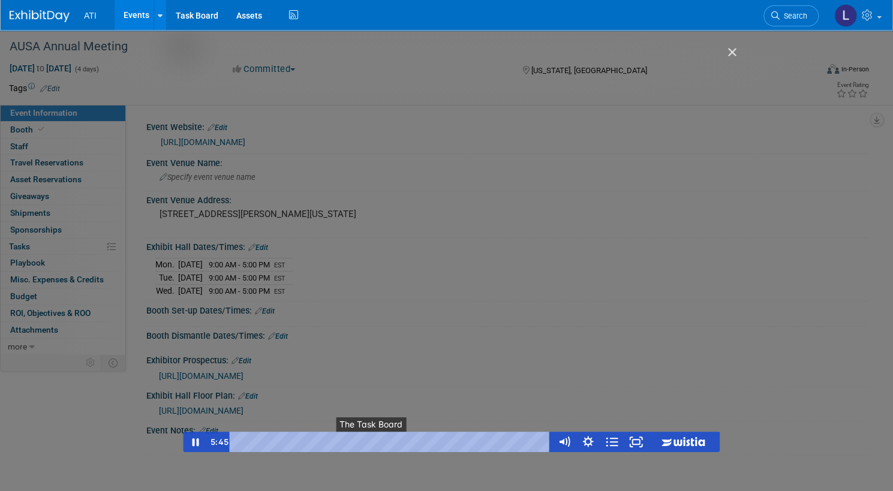
click at [383, 442] on button "●" at bounding box center [382, 442] width 10 height 20
